Goal: Navigation & Orientation: Find specific page/section

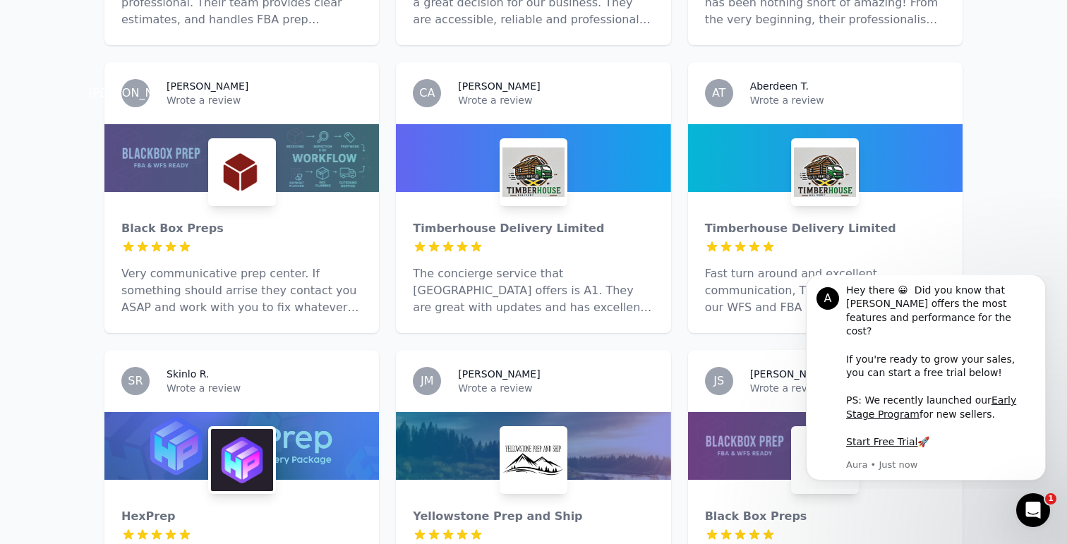
scroll to position [1564, 0]
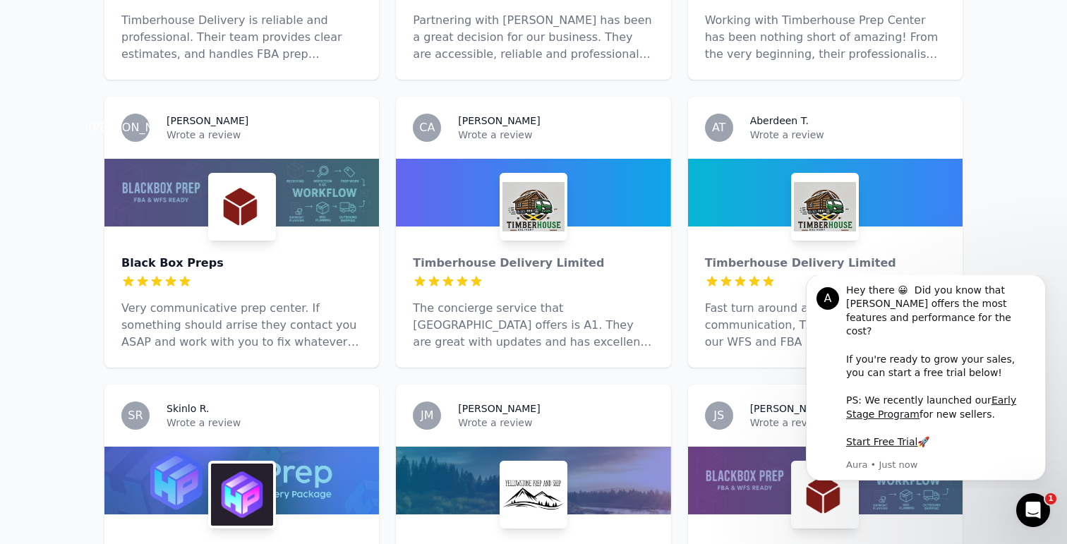
click at [337, 255] on div "Black Box Preps" at bounding box center [241, 263] width 241 height 17
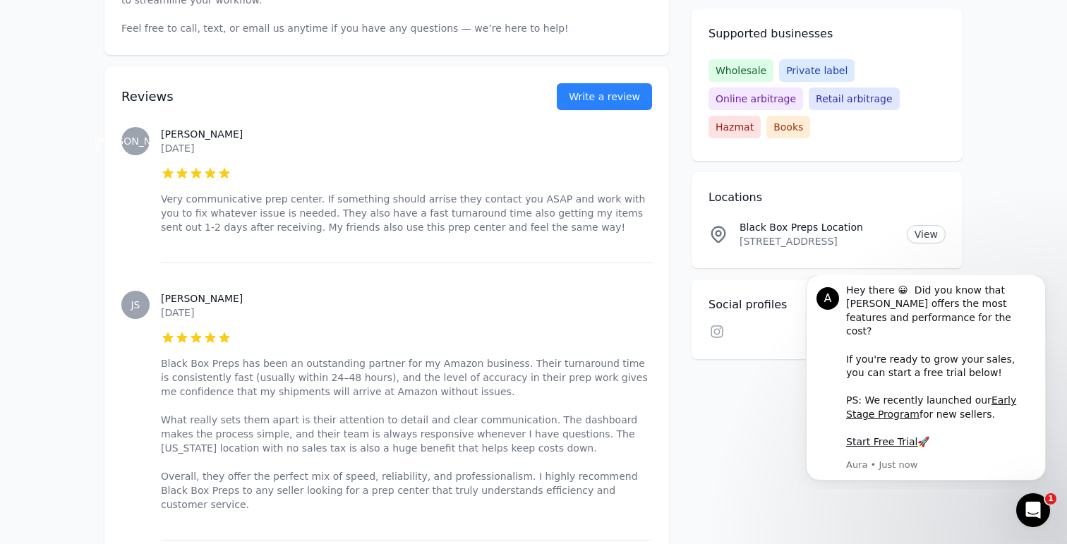
scroll to position [601, 0]
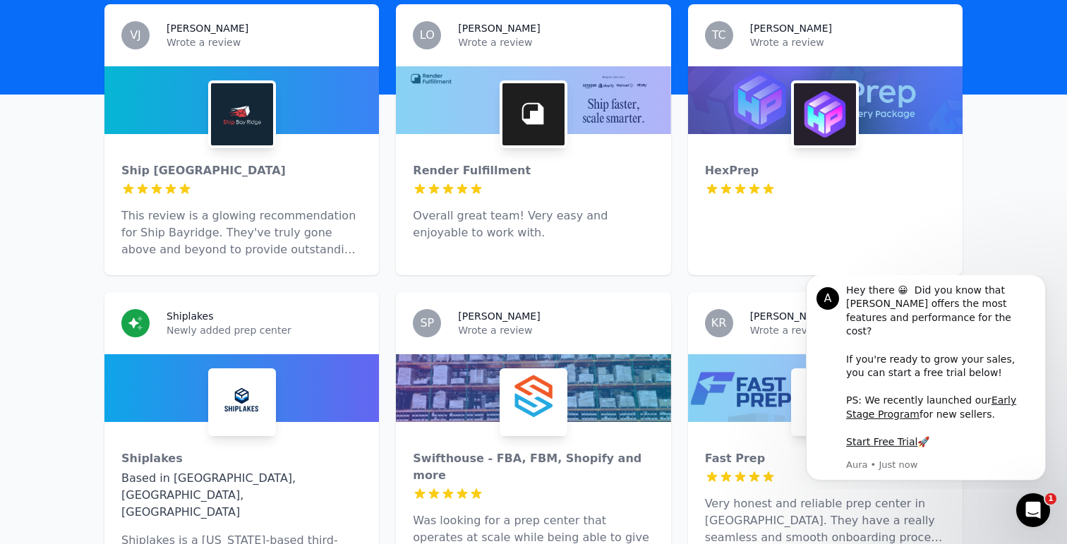
scroll to position [441, 0]
